Goal: Task Accomplishment & Management: Complete application form

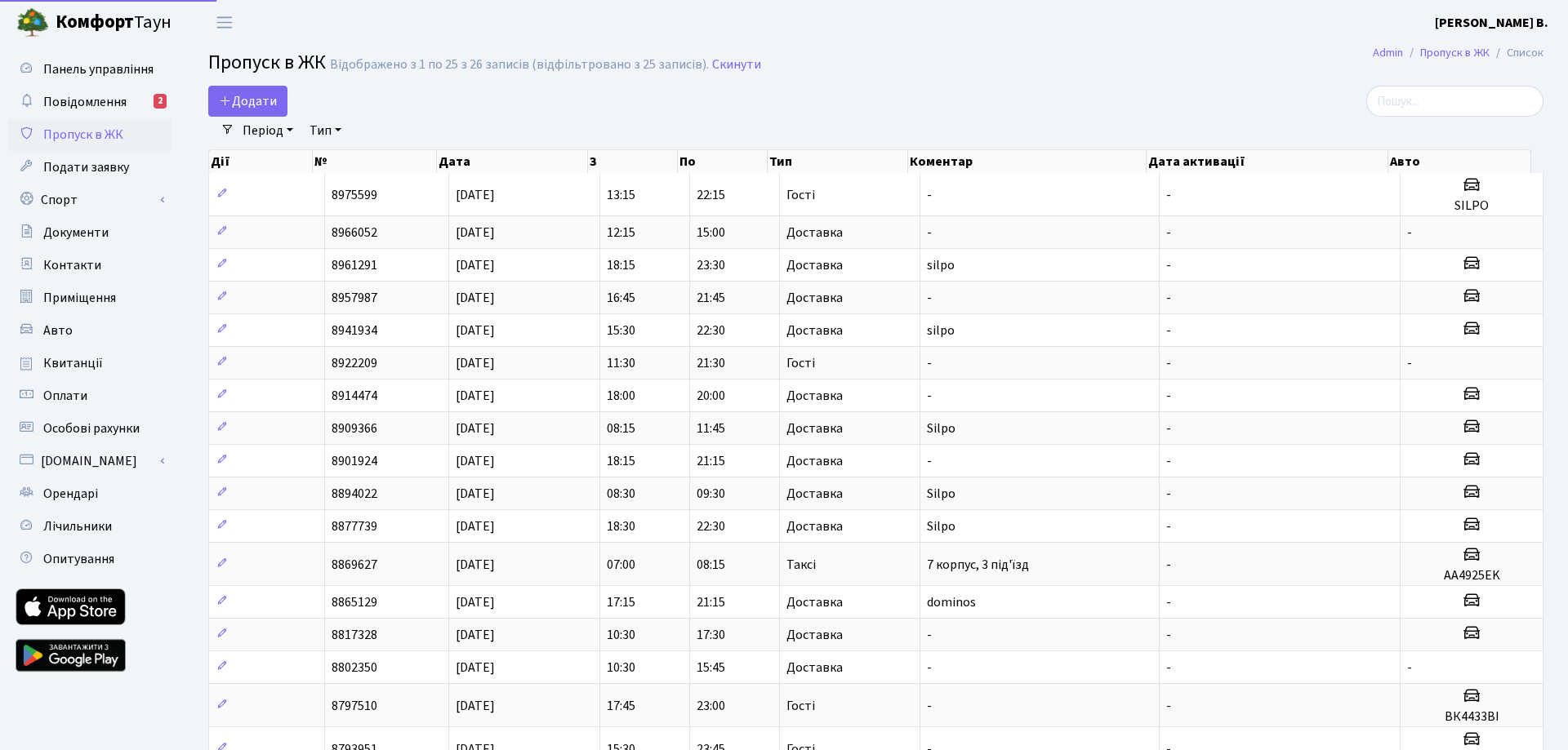
select select "25"
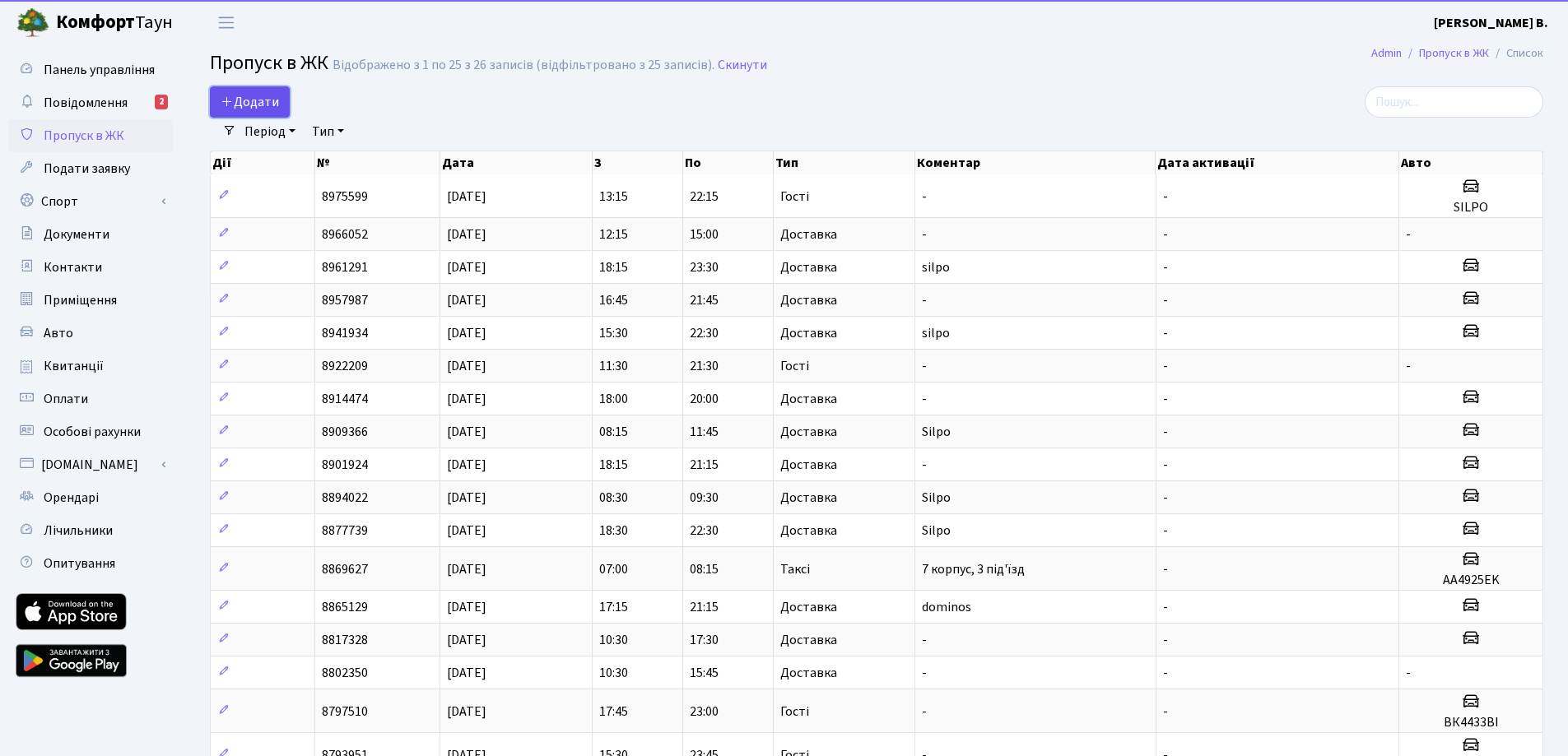
click at [235, 108] on span "Додати" at bounding box center [250, 102] width 58 height 18
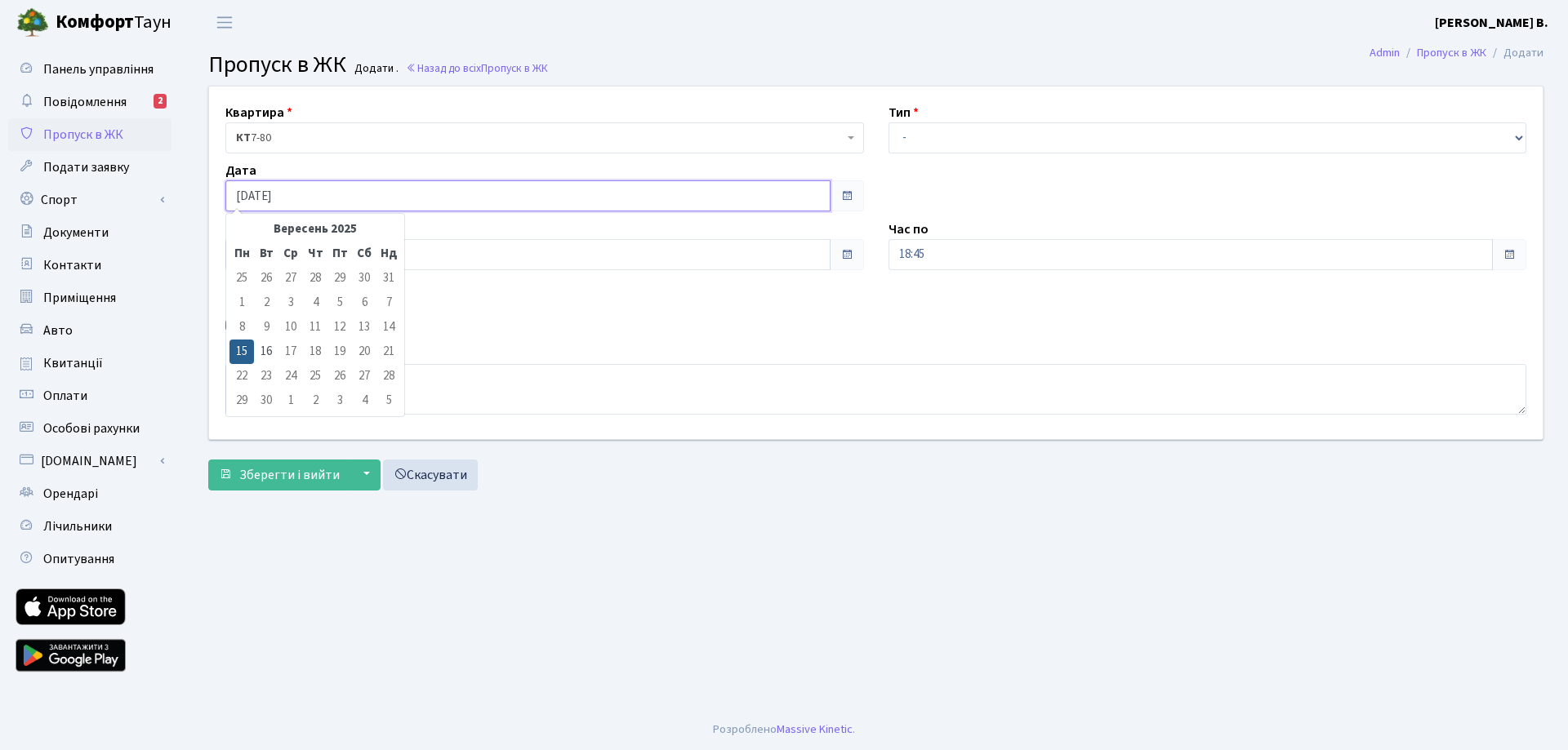
click at [494, 198] on input "15.09.2025" at bounding box center [528, 195] width 605 height 31
click at [259, 348] on td "16" at bounding box center [266, 352] width 25 height 25
type input "16.09.2025"
click at [588, 262] on input "17:30" at bounding box center [528, 254] width 605 height 31
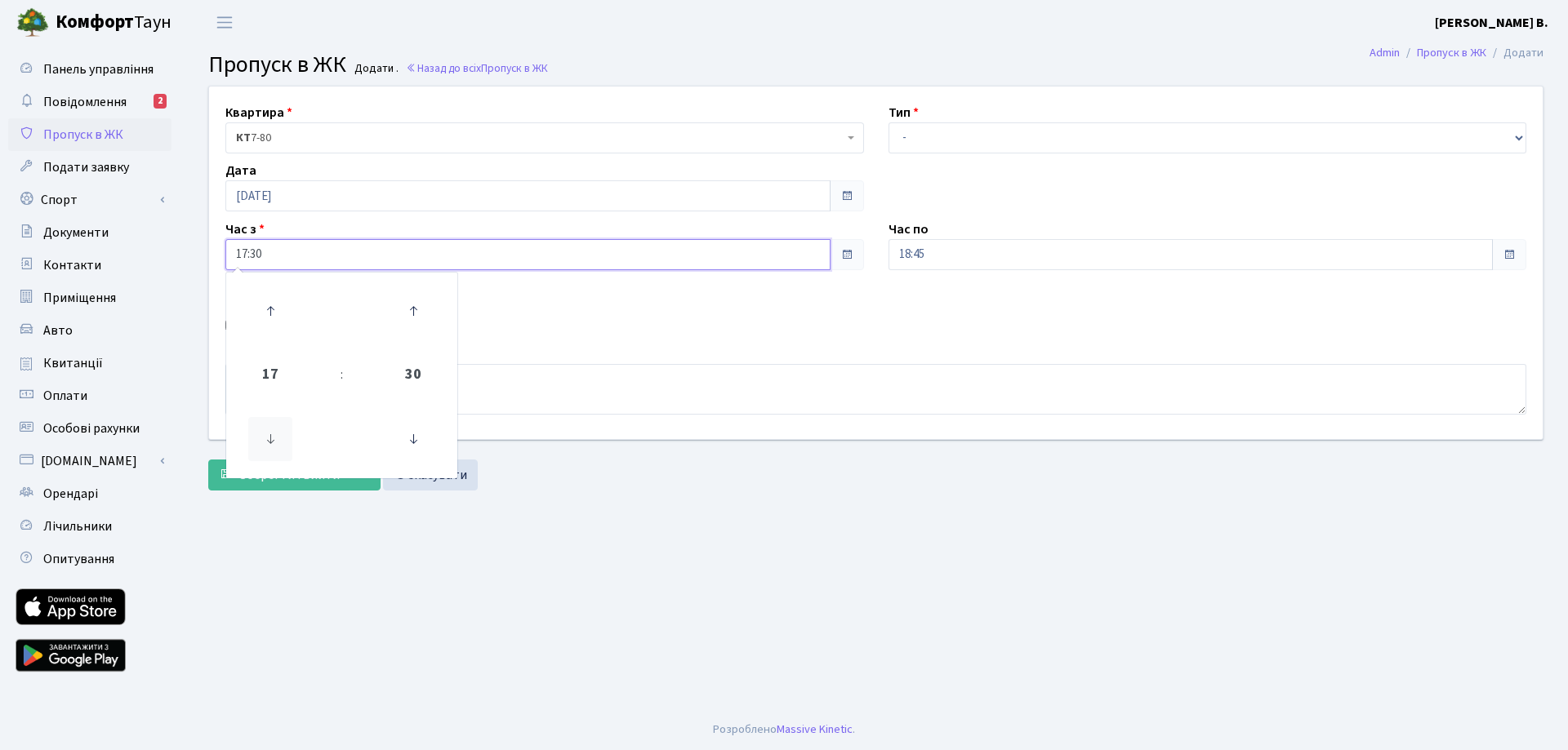
click at [258, 431] on icon at bounding box center [270, 439] width 44 height 44
click at [262, 433] on icon at bounding box center [270, 439] width 44 height 44
click at [263, 433] on icon at bounding box center [270, 439] width 44 height 44
click at [267, 437] on icon at bounding box center [270, 439] width 44 height 44
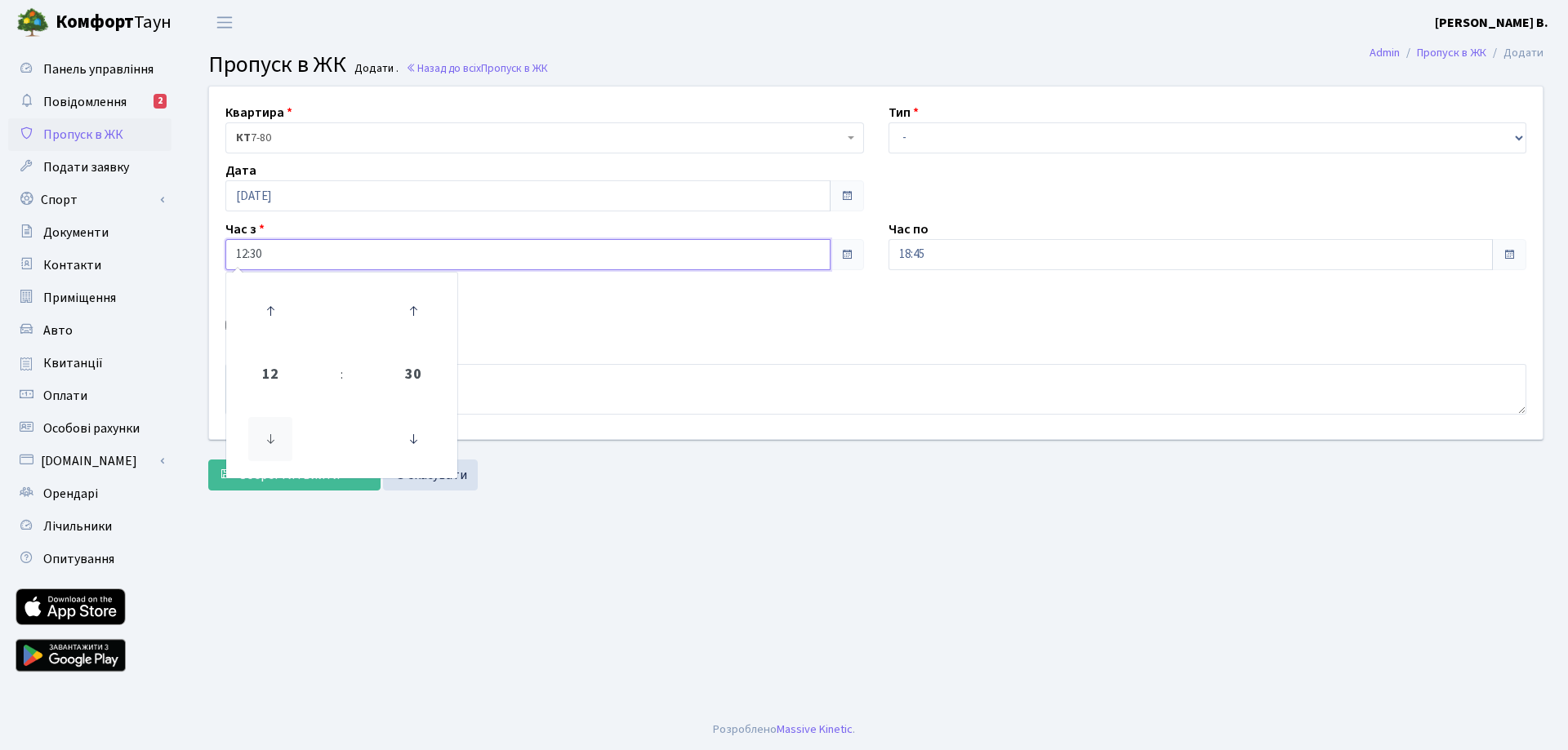
click at [267, 437] on icon at bounding box center [270, 439] width 44 height 44
click at [266, 437] on icon at bounding box center [270, 439] width 44 height 44
click at [266, 438] on icon at bounding box center [270, 439] width 44 height 44
click at [268, 438] on icon at bounding box center [270, 439] width 44 height 44
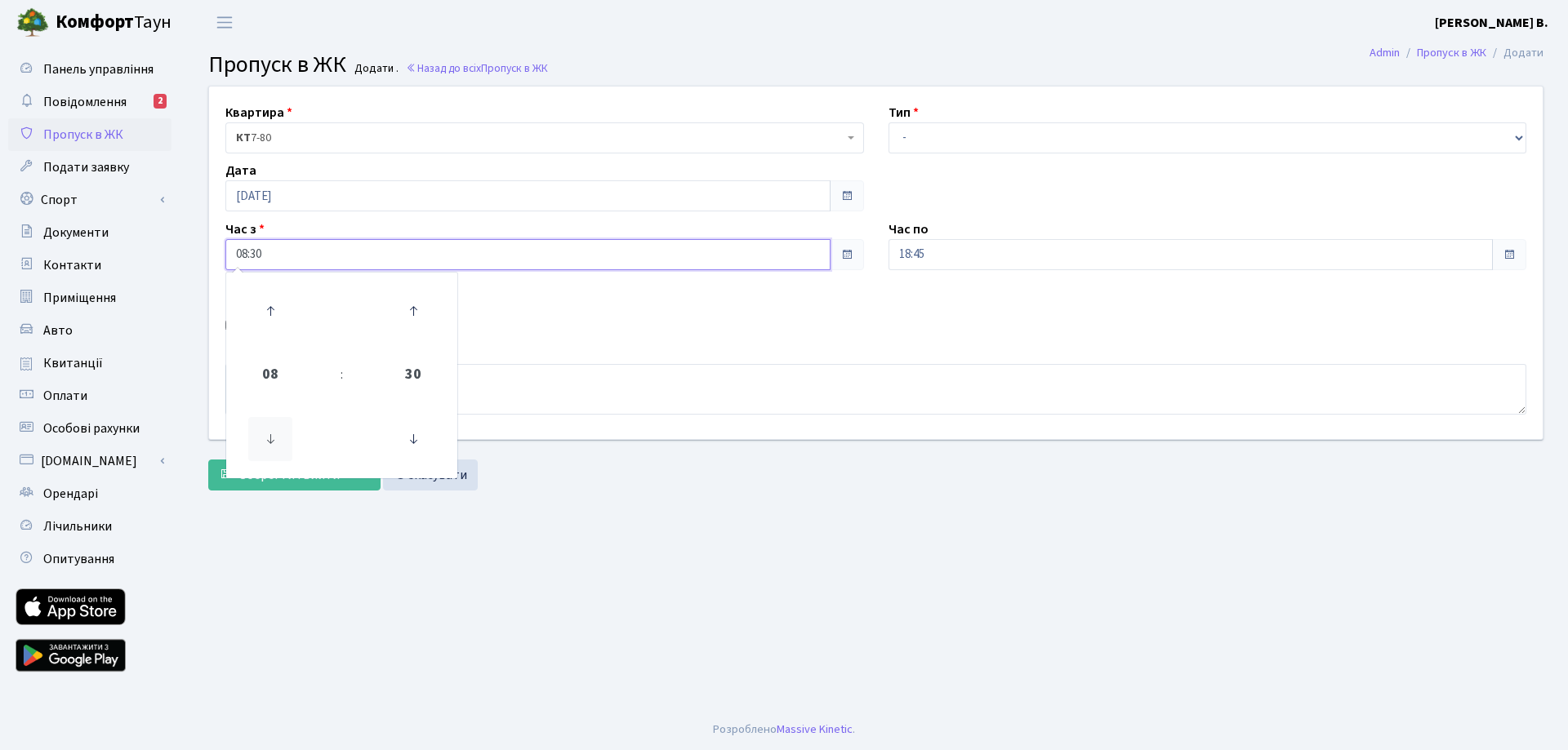
type input "07:30"
click at [587, 292] on div "Квартира <b>КТ</b>&nbsp;&nbsp;&nbsp;&nbsp;7-80 <b>КТ</b>&nbsp;&nbsp;&nbsp;&nbsp…" at bounding box center [876, 263] width 1358 height 352
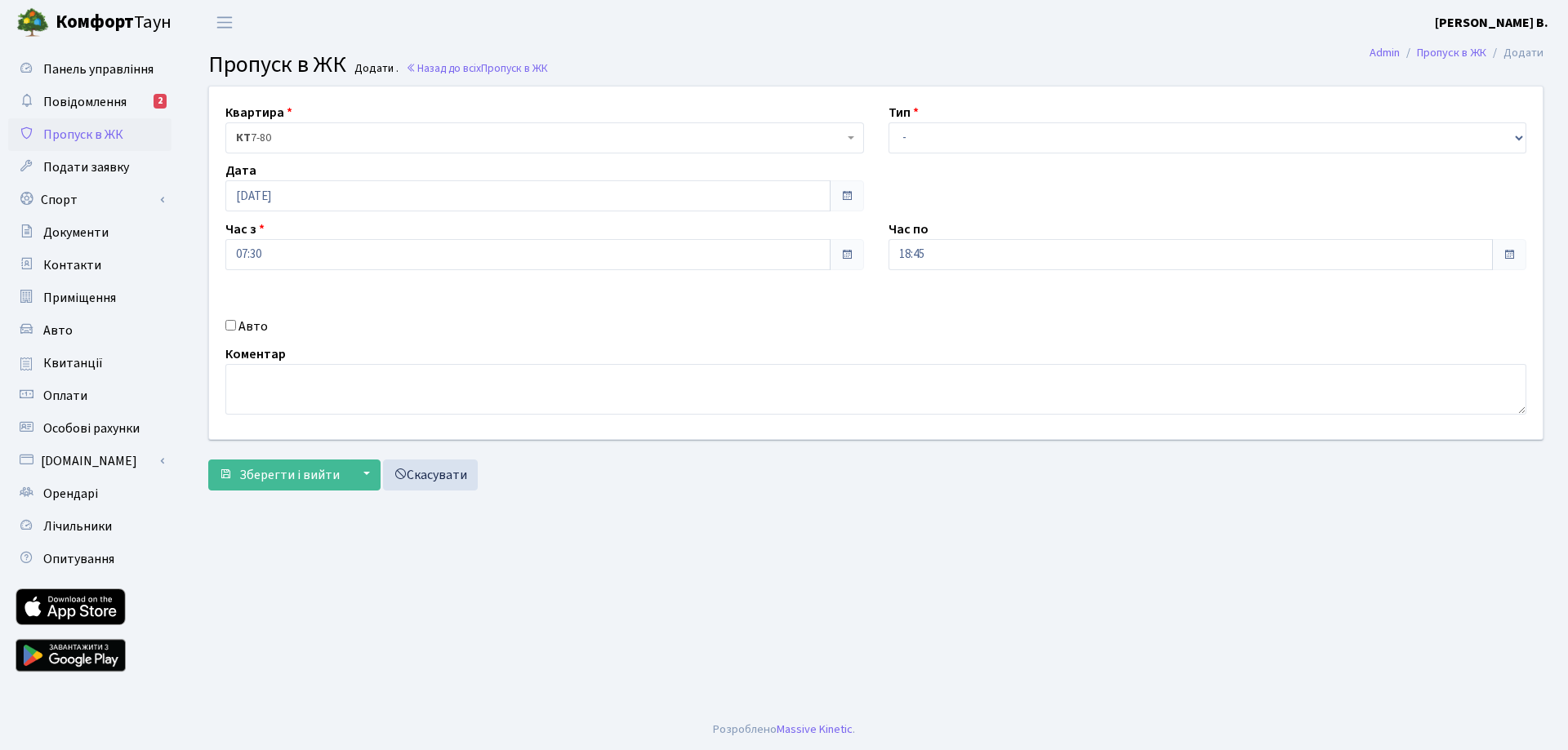
click at [231, 321] on input "Авто" at bounding box center [231, 325] width 11 height 11
checkbox input "true"
click at [937, 144] on select "- Доставка Таксі Гості Сервіс" at bounding box center [1208, 138] width 639 height 31
click at [889, 123] on select "- Доставка Таксі Гості Сервіс" at bounding box center [1208, 138] width 639 height 31
click at [920, 146] on select "- Доставка Таксі Гості Сервіс" at bounding box center [1208, 138] width 639 height 31
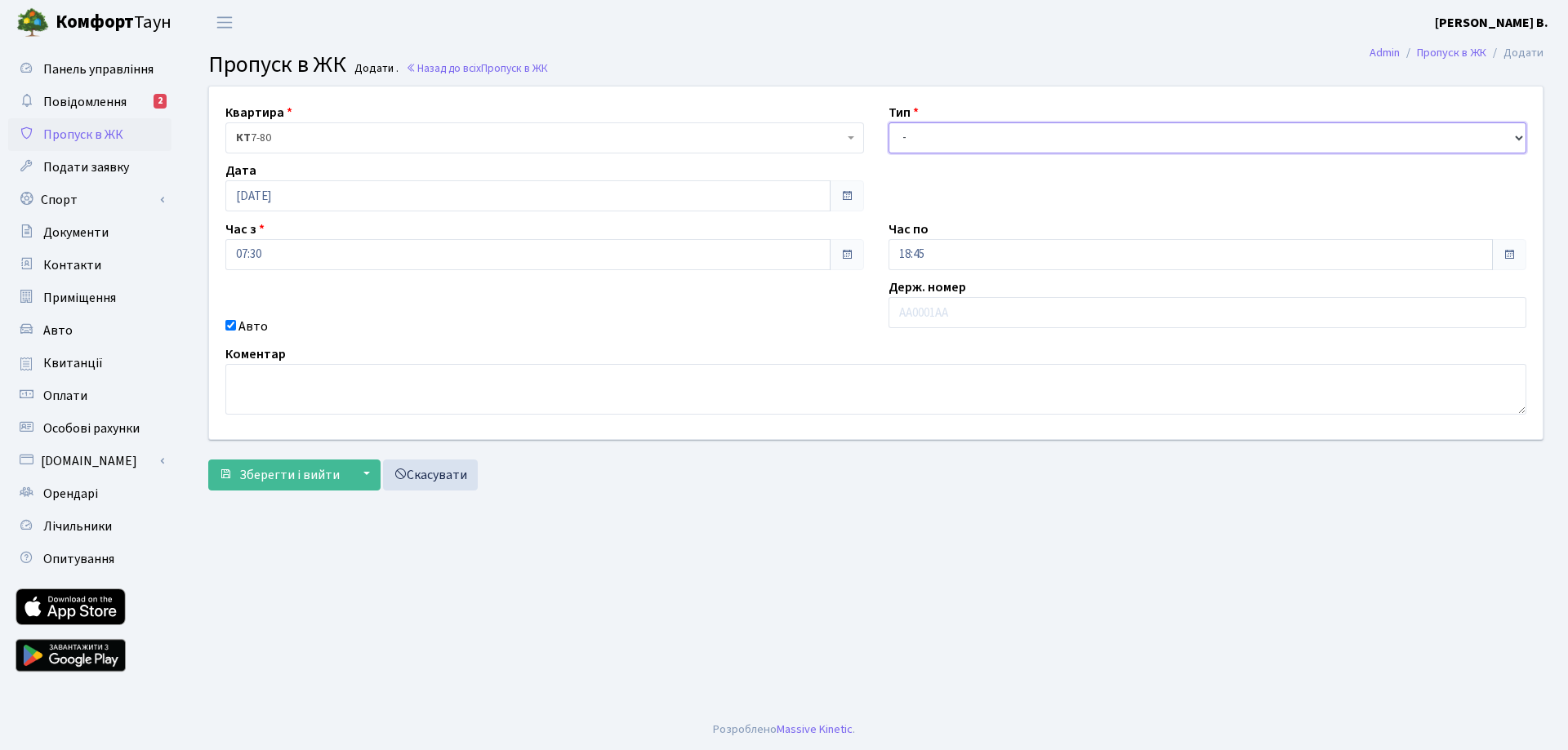
select select "1"
click at [889, 123] on select "- Доставка Таксі Гості Сервіс" at bounding box center [1208, 138] width 639 height 31
click at [937, 139] on select "- Доставка Таксі Гості Сервіс" at bounding box center [1208, 138] width 639 height 31
click at [889, 123] on select "- Доставка Таксі Гості Сервіс" at bounding box center [1208, 138] width 639 height 31
click at [253, 478] on span "Зберегти і вийти" at bounding box center [289, 475] width 101 height 18
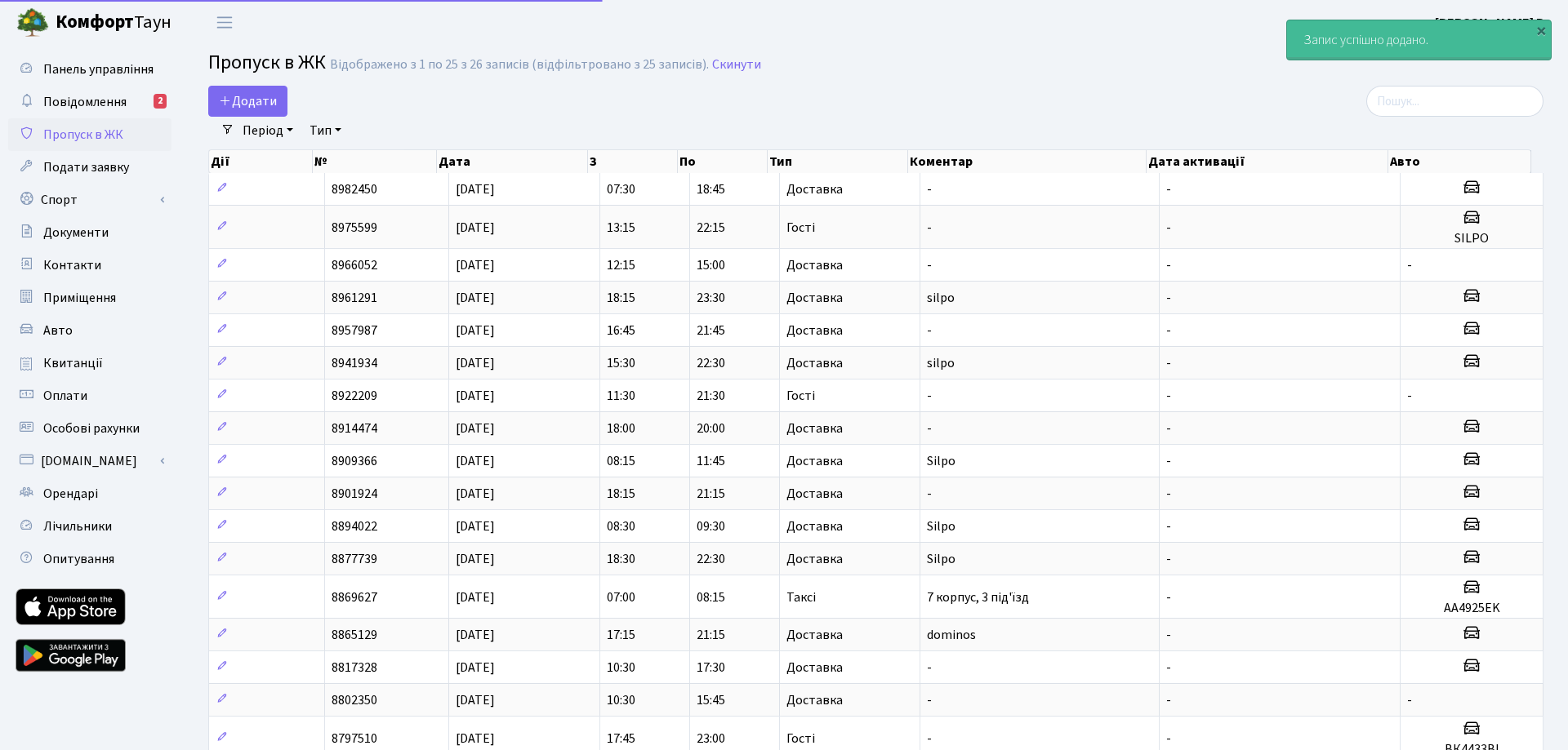
select select "25"
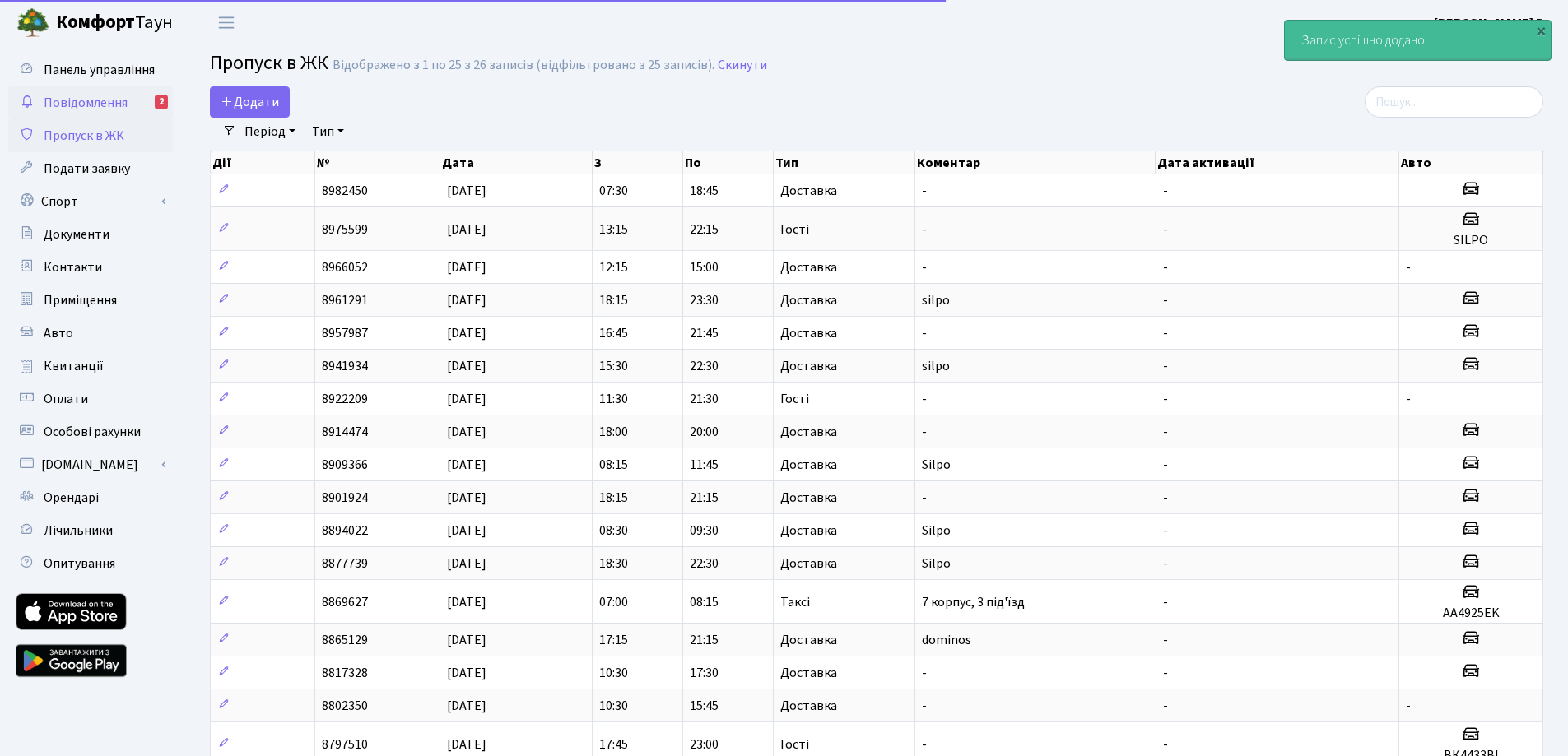
click at [112, 110] on span "Повідомлення" at bounding box center [85, 102] width 84 height 18
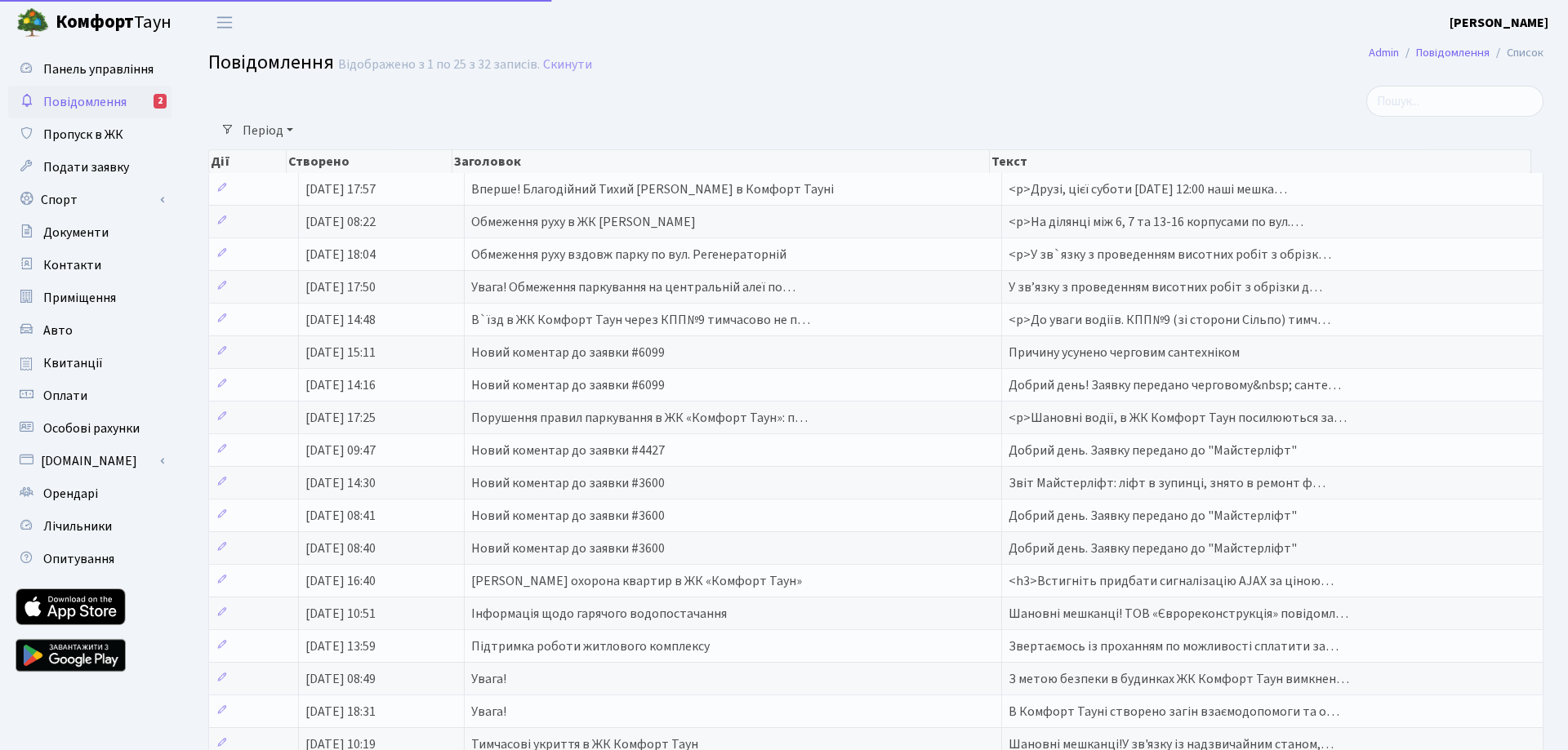
select select "25"
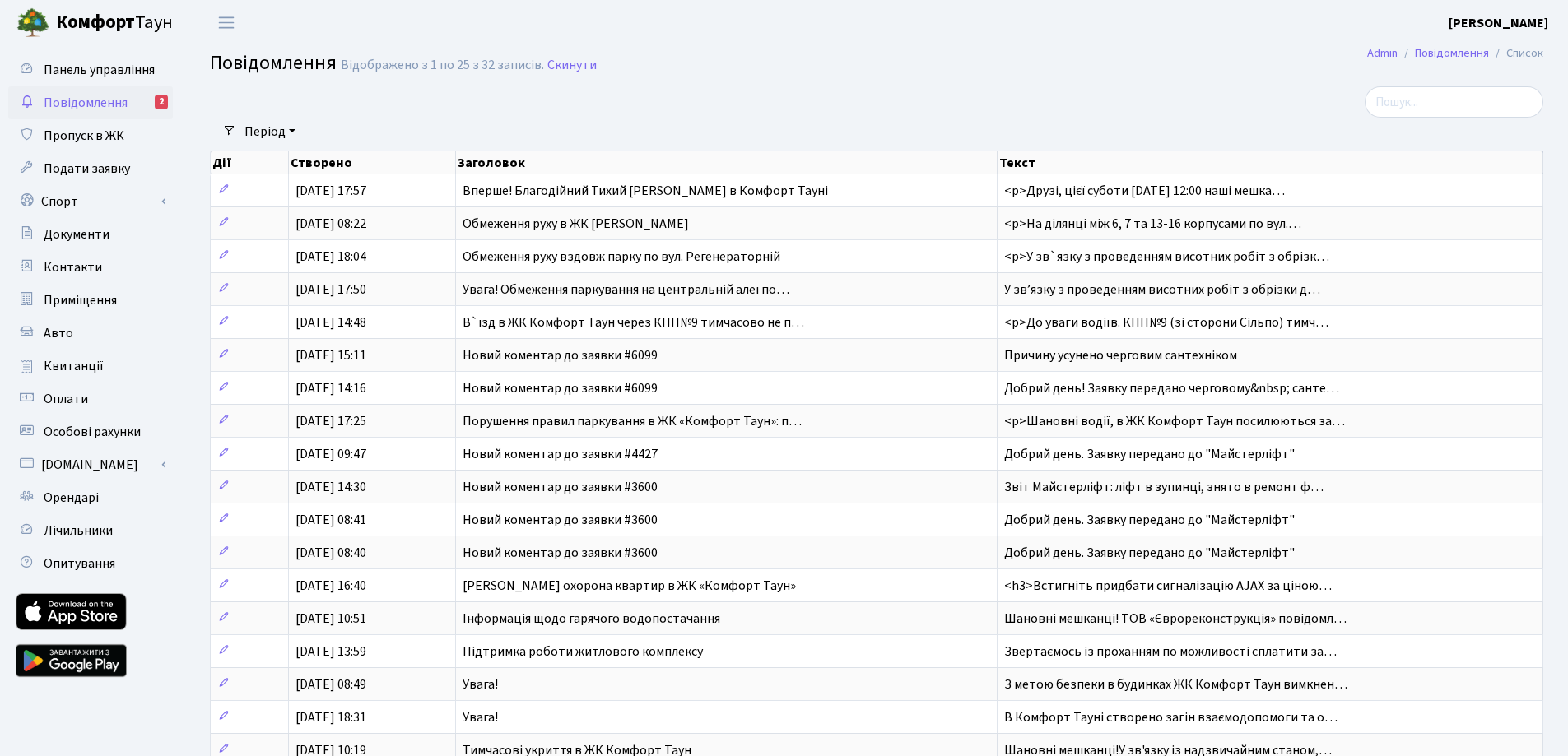
click at [160, 102] on div "2" at bounding box center [161, 102] width 13 height 15
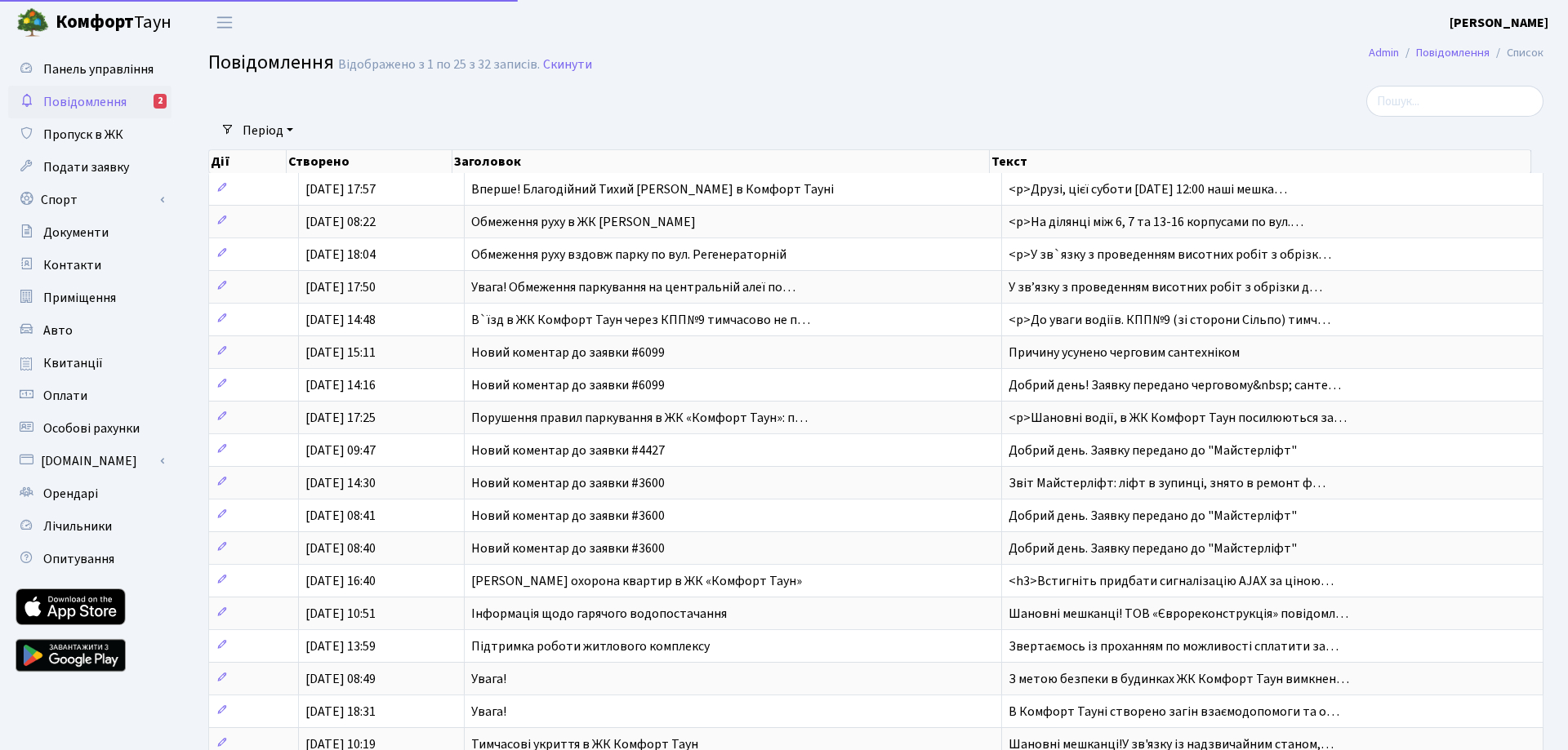
select select "25"
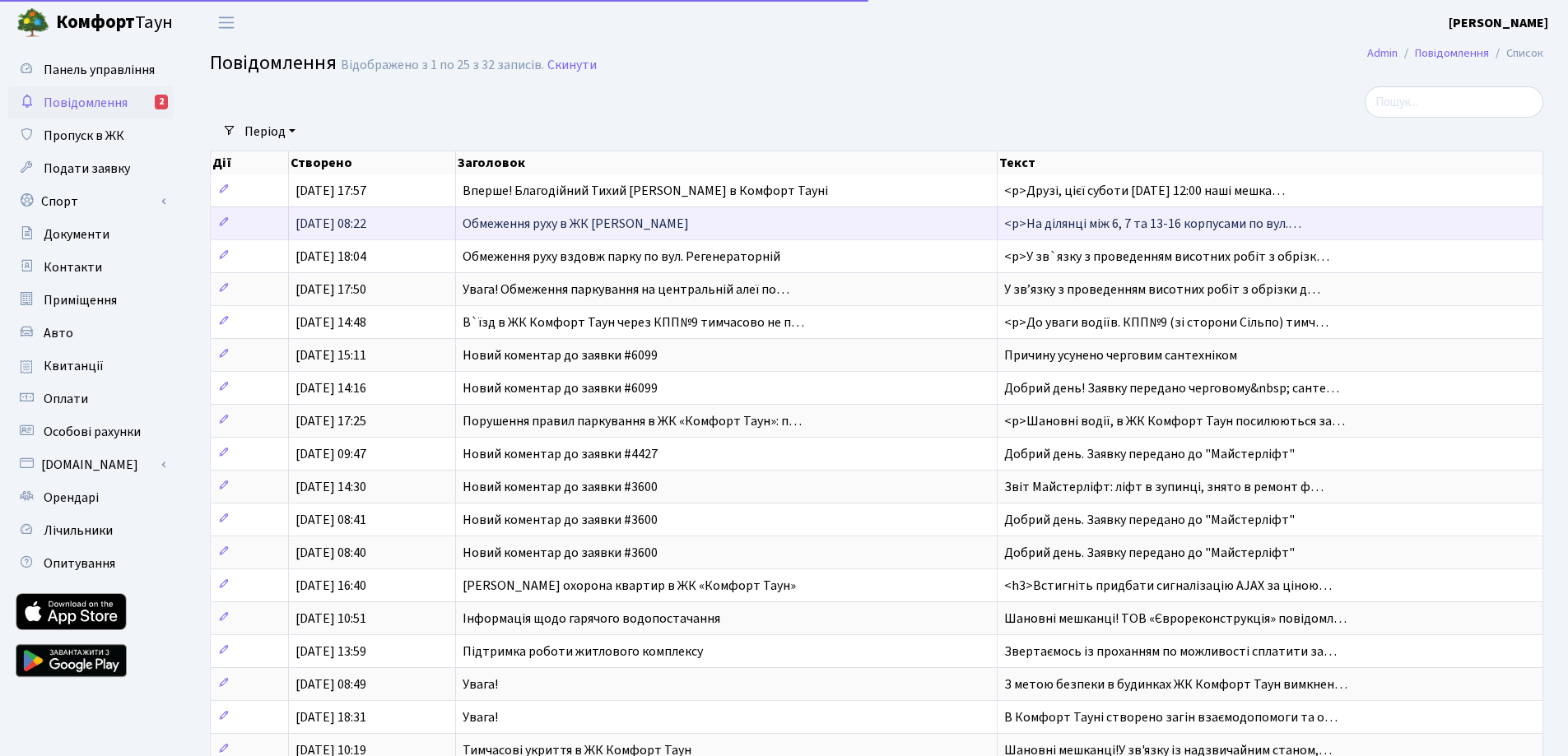
click at [485, 233] on span "Обмеження руху в ЖК [PERSON_NAME]" at bounding box center [576, 223] width 226 height 18
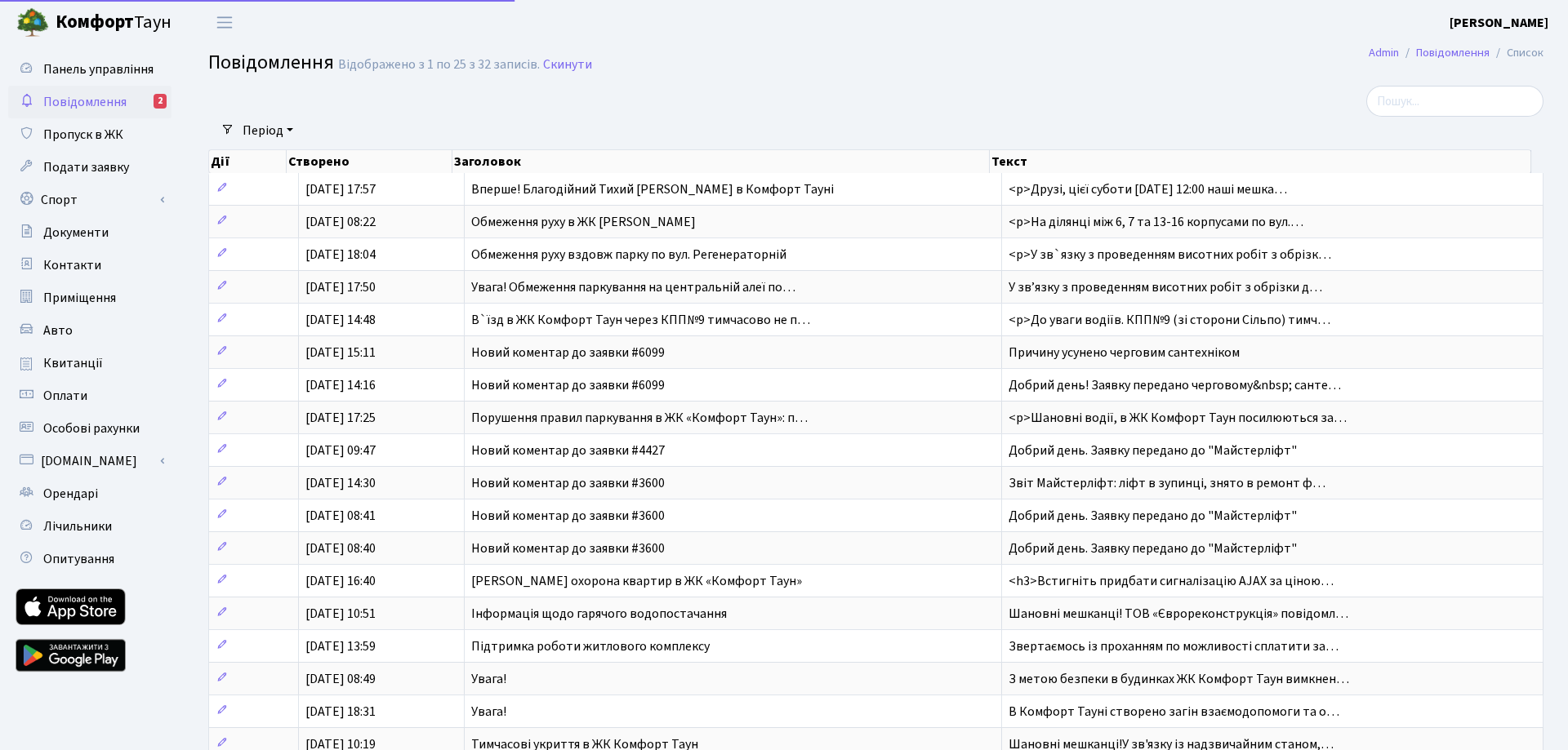
select select "25"
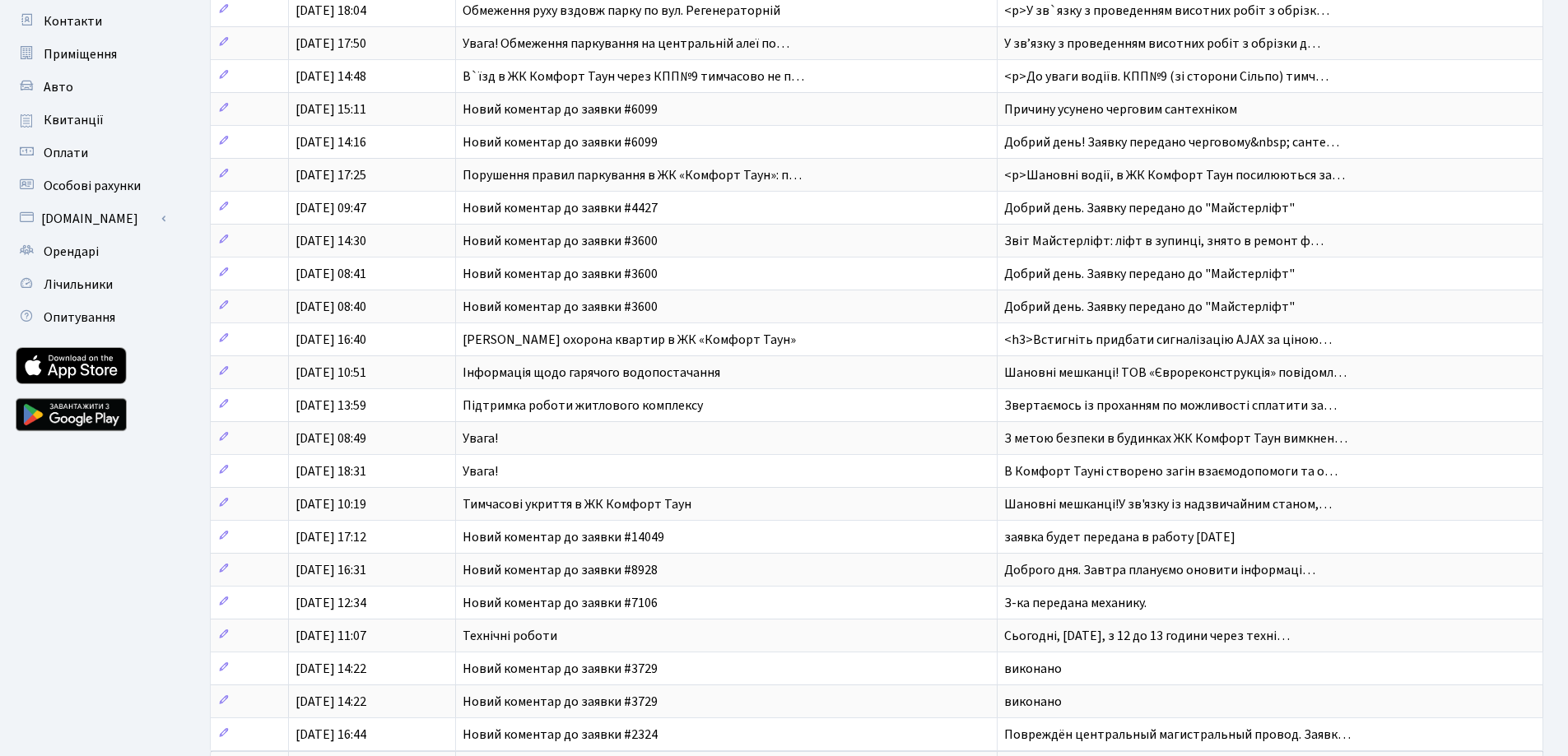
scroll to position [352, 0]
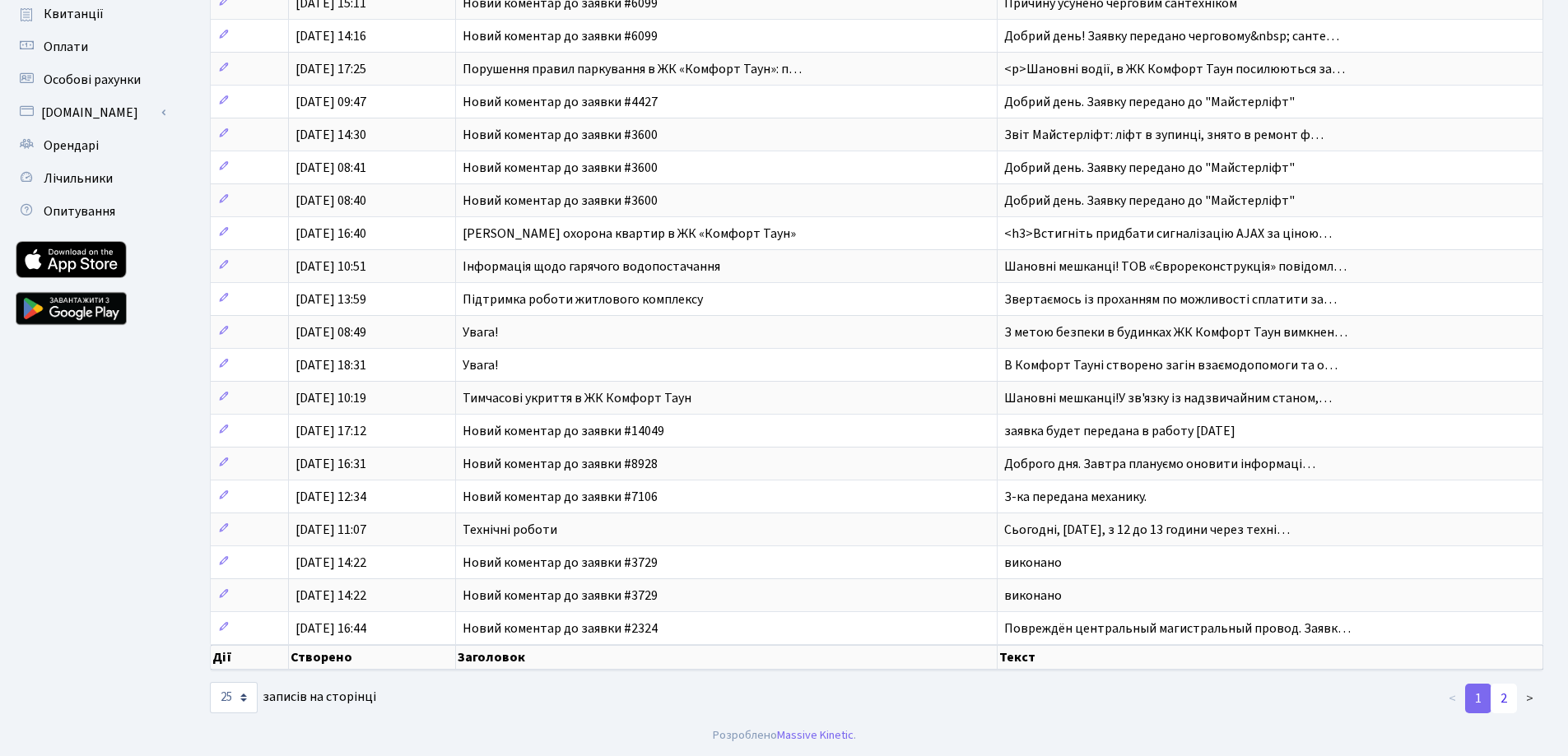
click at [1501, 701] on link "2" at bounding box center [1504, 699] width 27 height 30
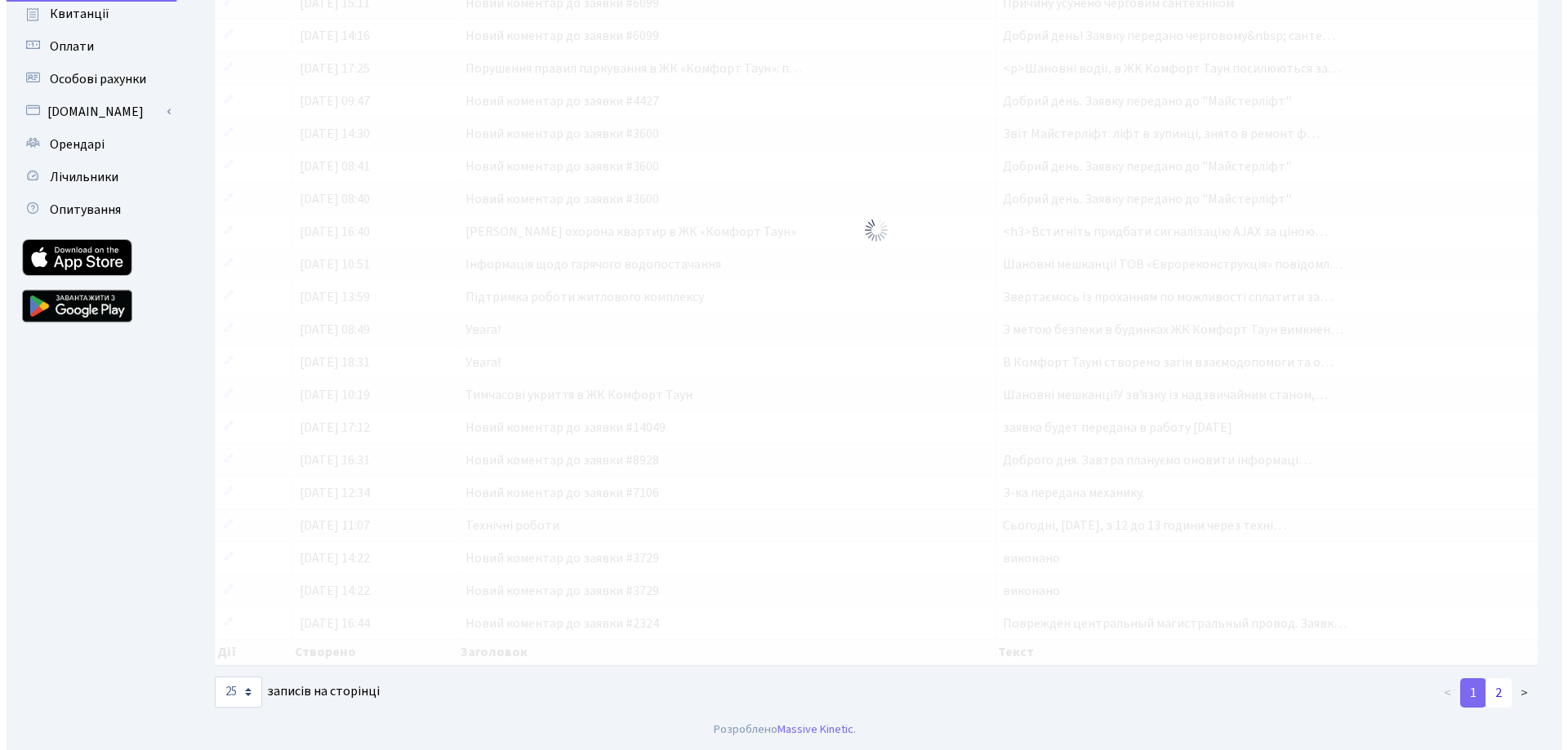
scroll to position [0, 0]
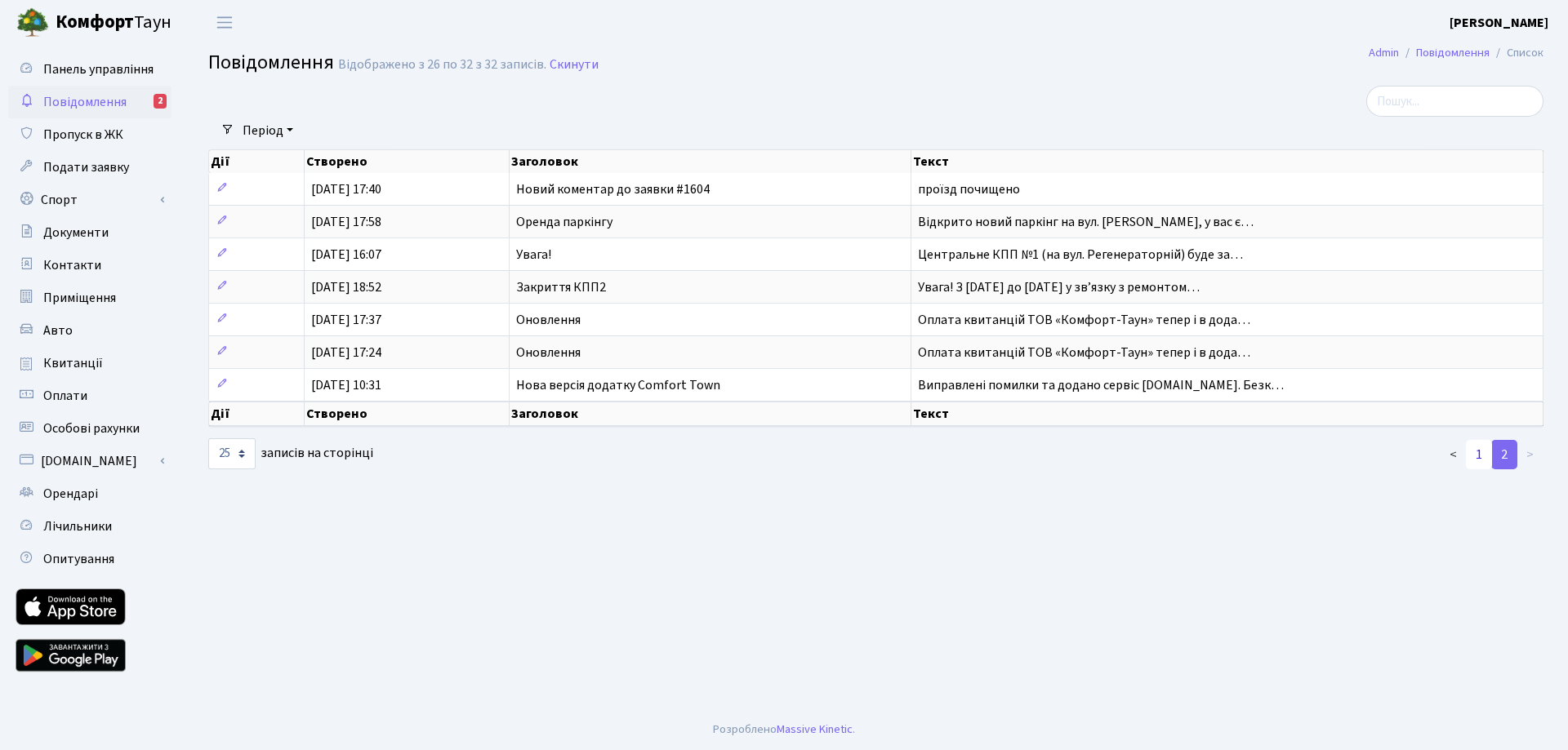
click at [1482, 455] on link "1" at bounding box center [1479, 455] width 26 height 30
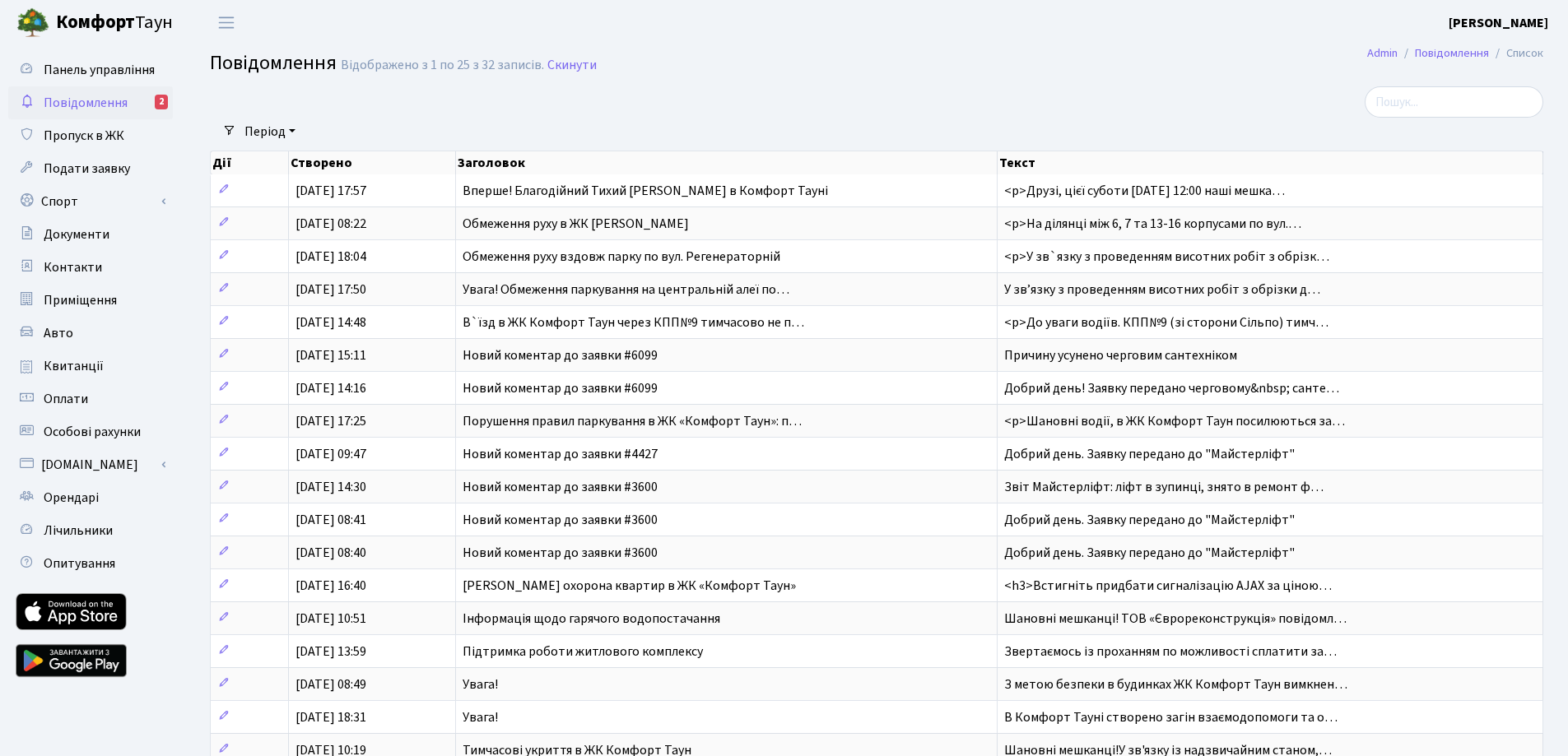
click at [239, 137] on link "Період" at bounding box center [269, 132] width 64 height 28
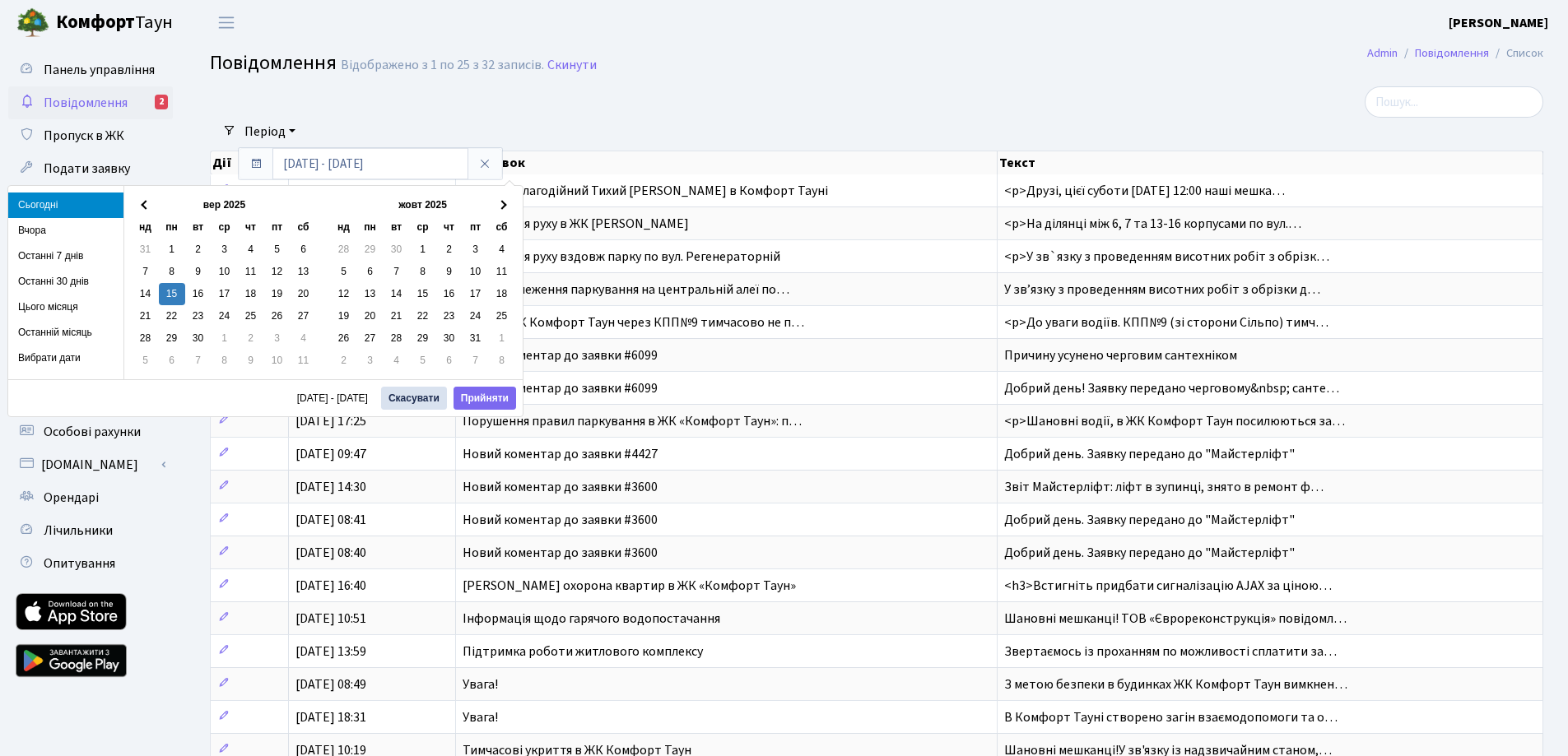
click at [252, 124] on link "Період" at bounding box center [269, 132] width 64 height 28
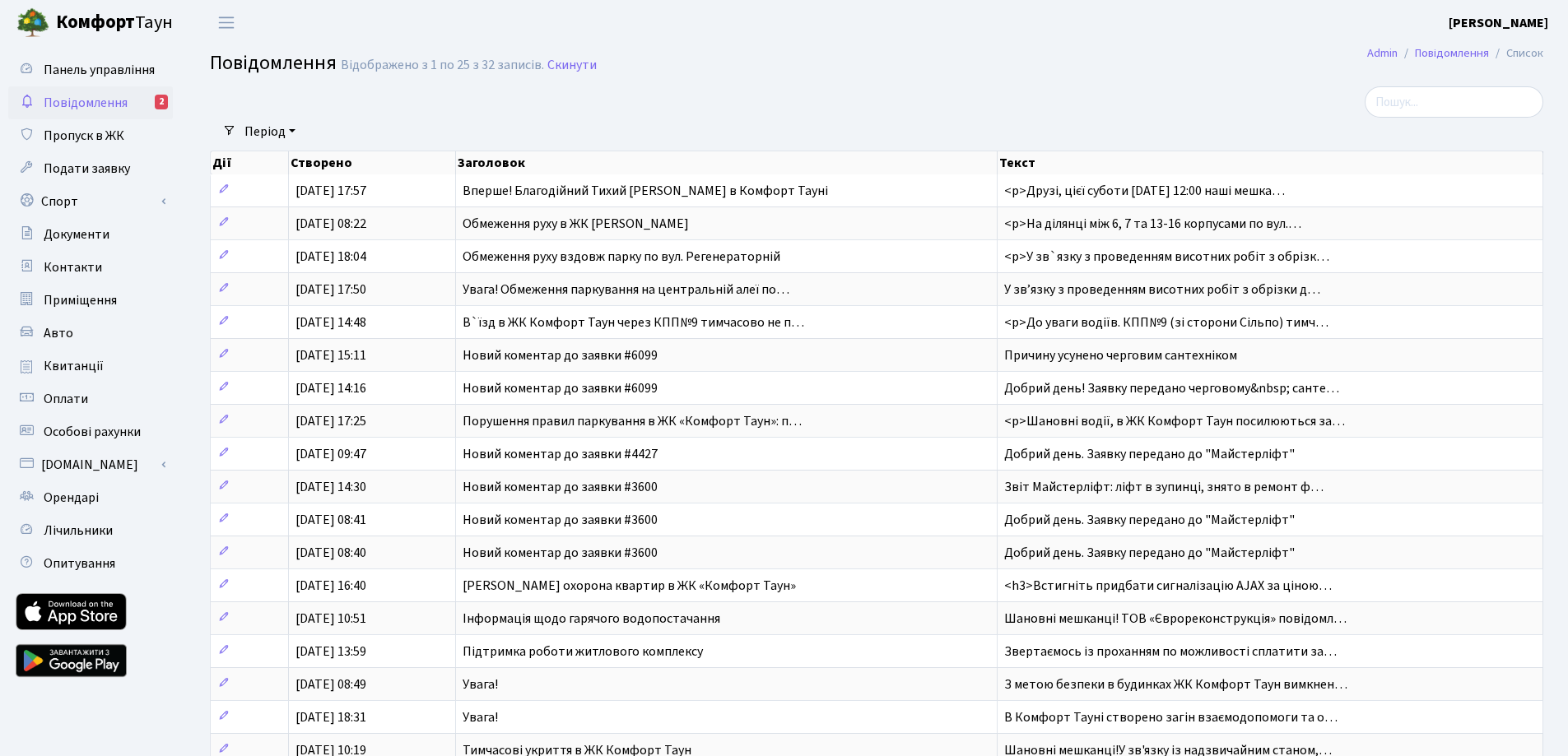
click at [166, 102] on div "2" at bounding box center [161, 102] width 13 height 15
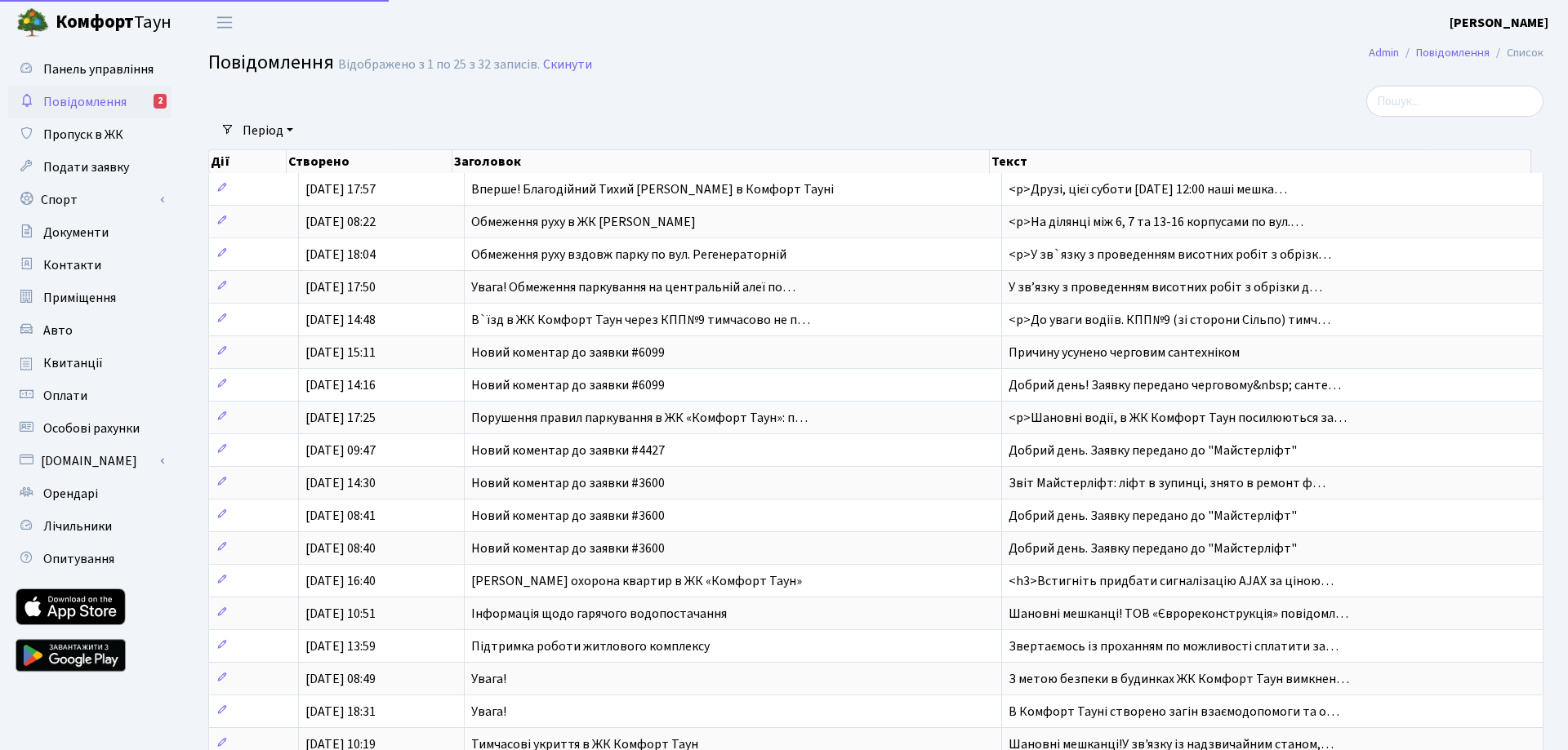
select select "25"
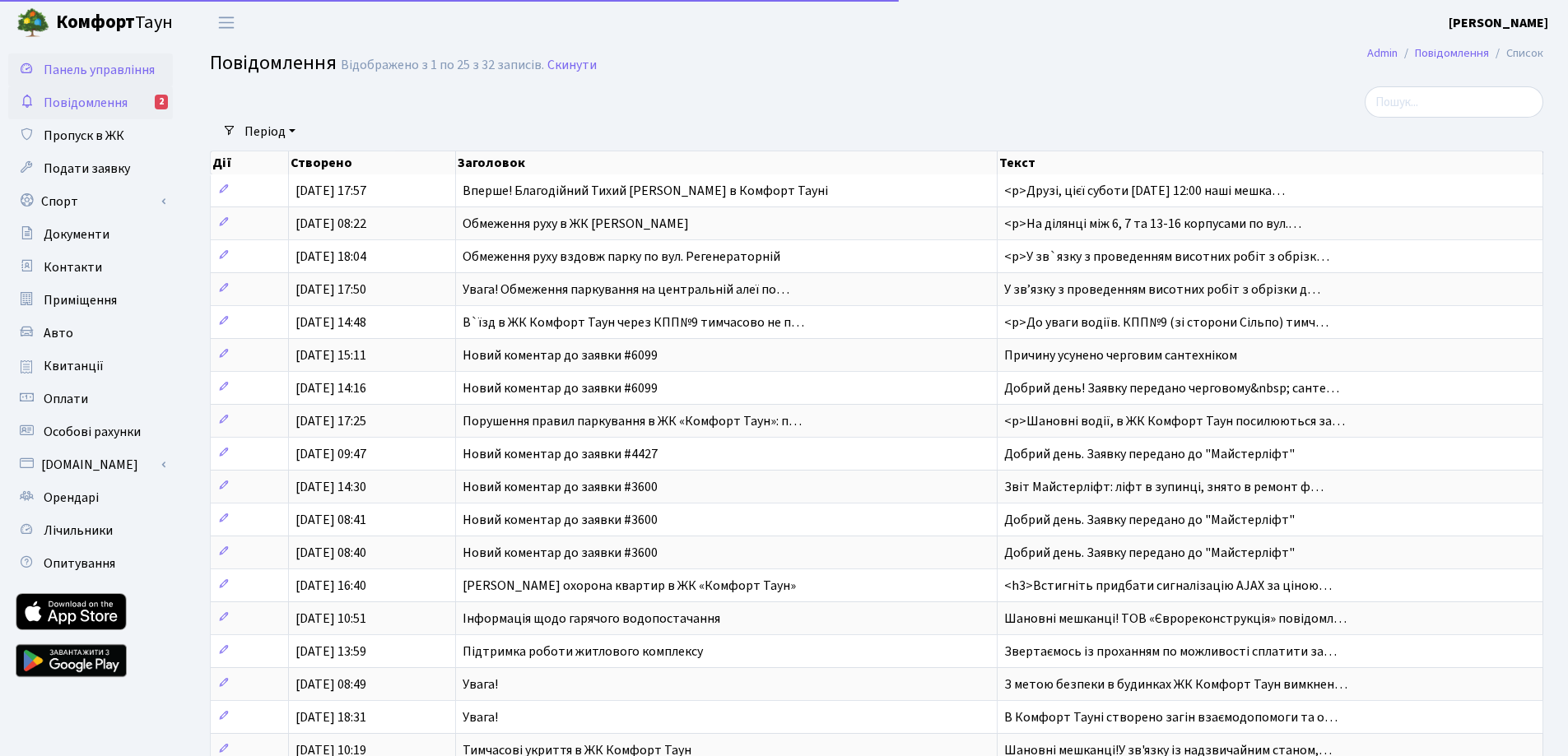
click at [100, 79] on link "Панель управління" at bounding box center [90, 70] width 164 height 33
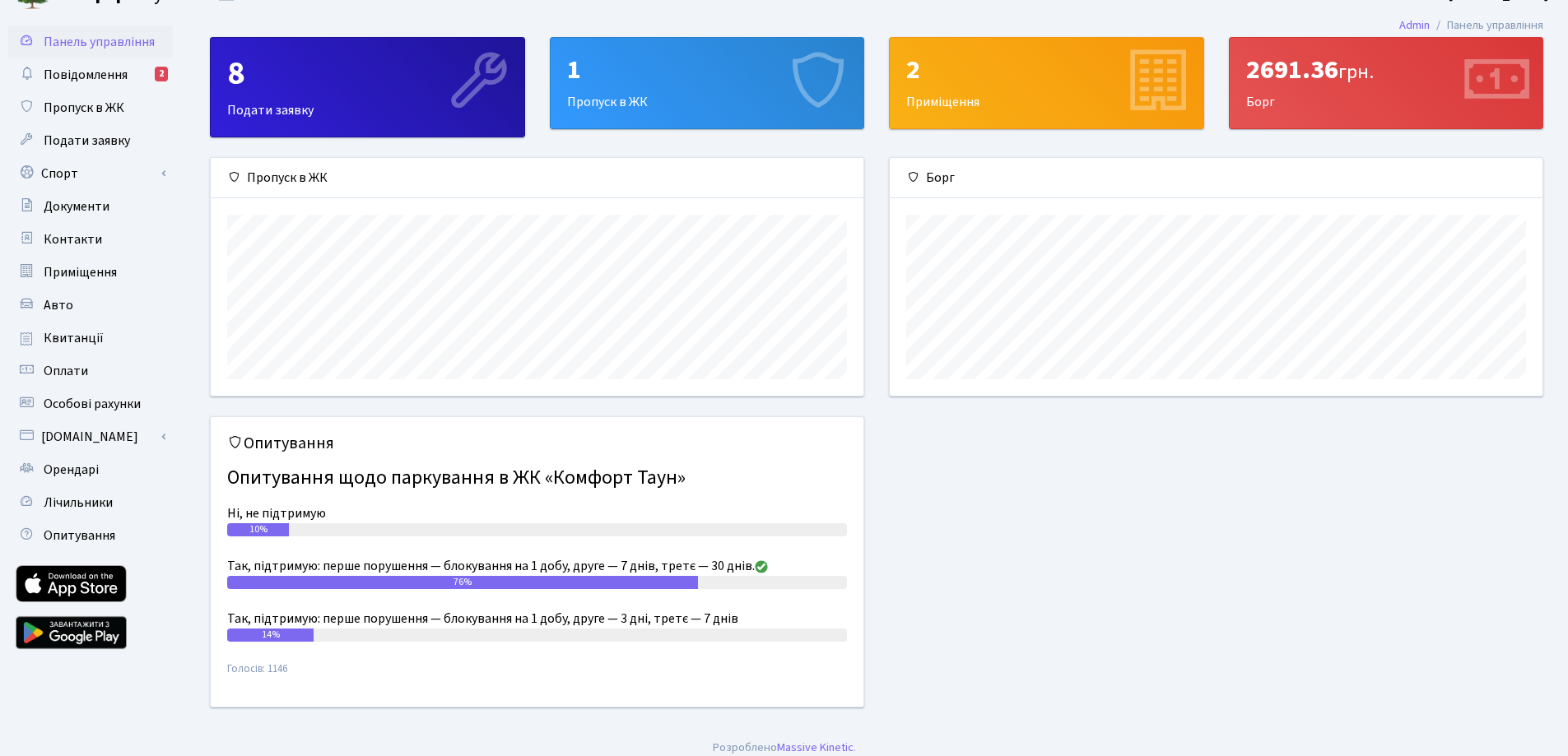
scroll to position [41, 0]
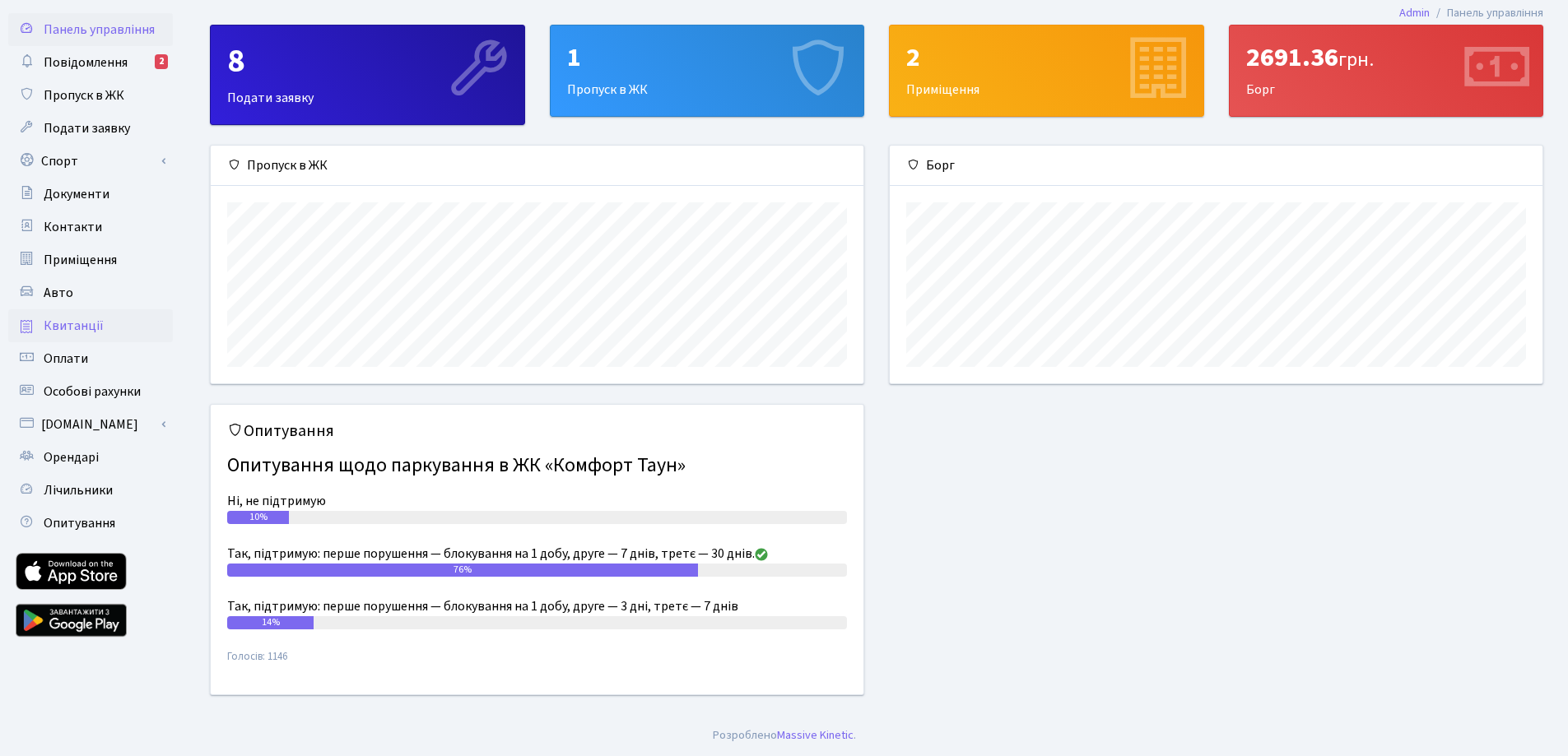
click at [125, 329] on link "Квитанції" at bounding box center [90, 325] width 164 height 33
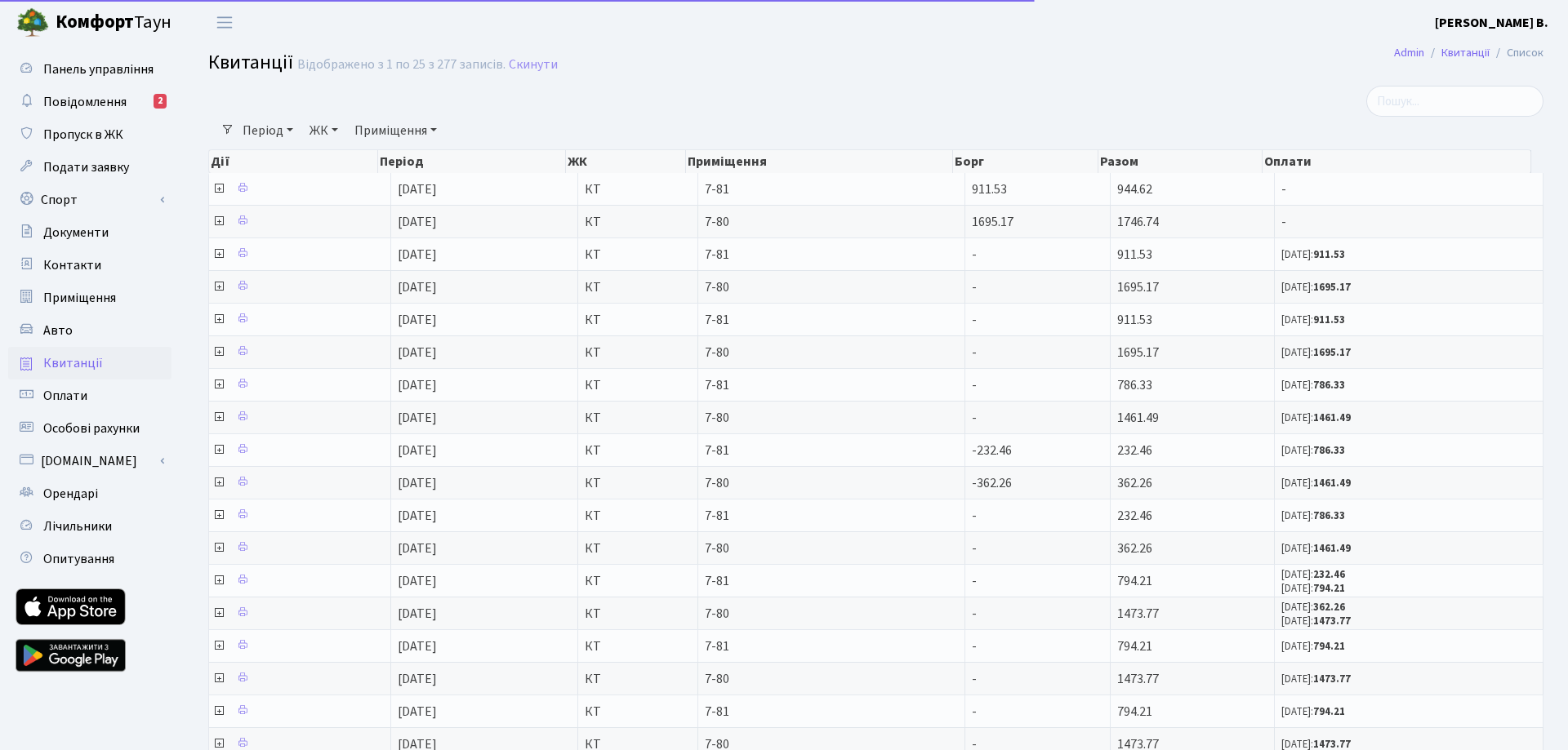
select select "25"
